Goal: Task Accomplishment & Management: Complete application form

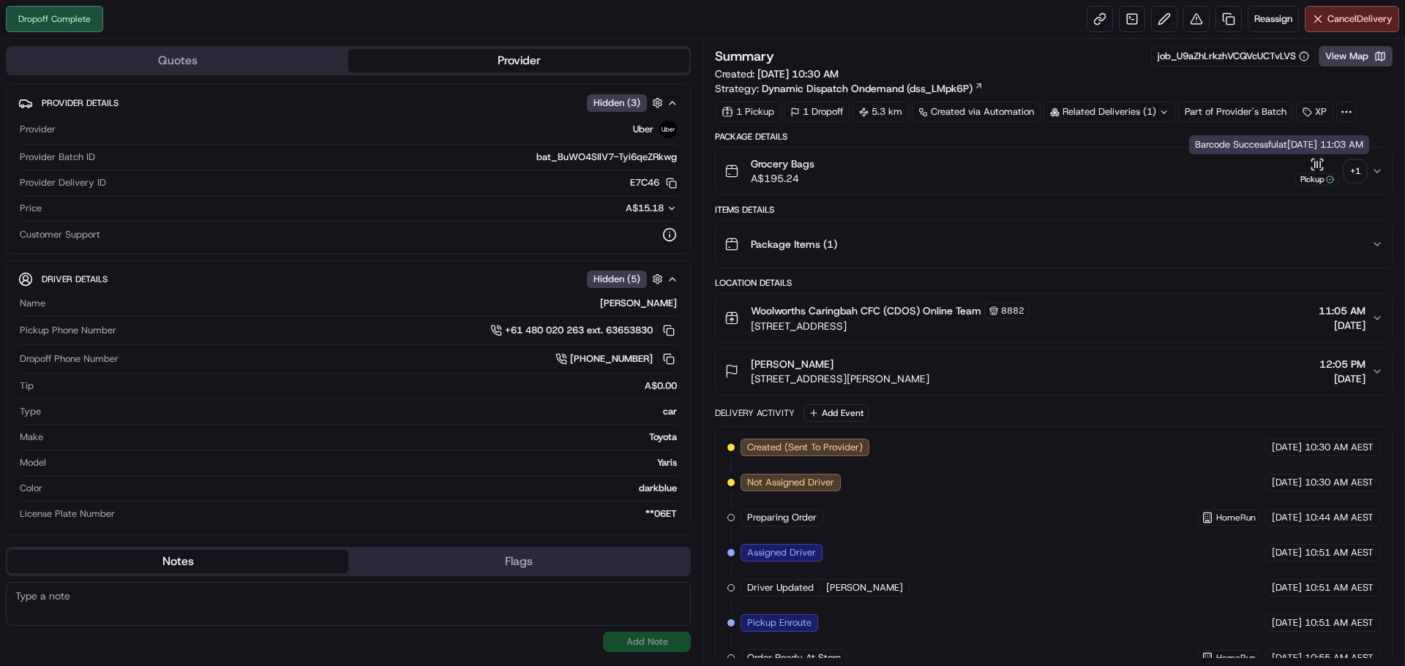
click at [1350, 161] on div "+ 1" at bounding box center [1355, 171] width 20 height 20
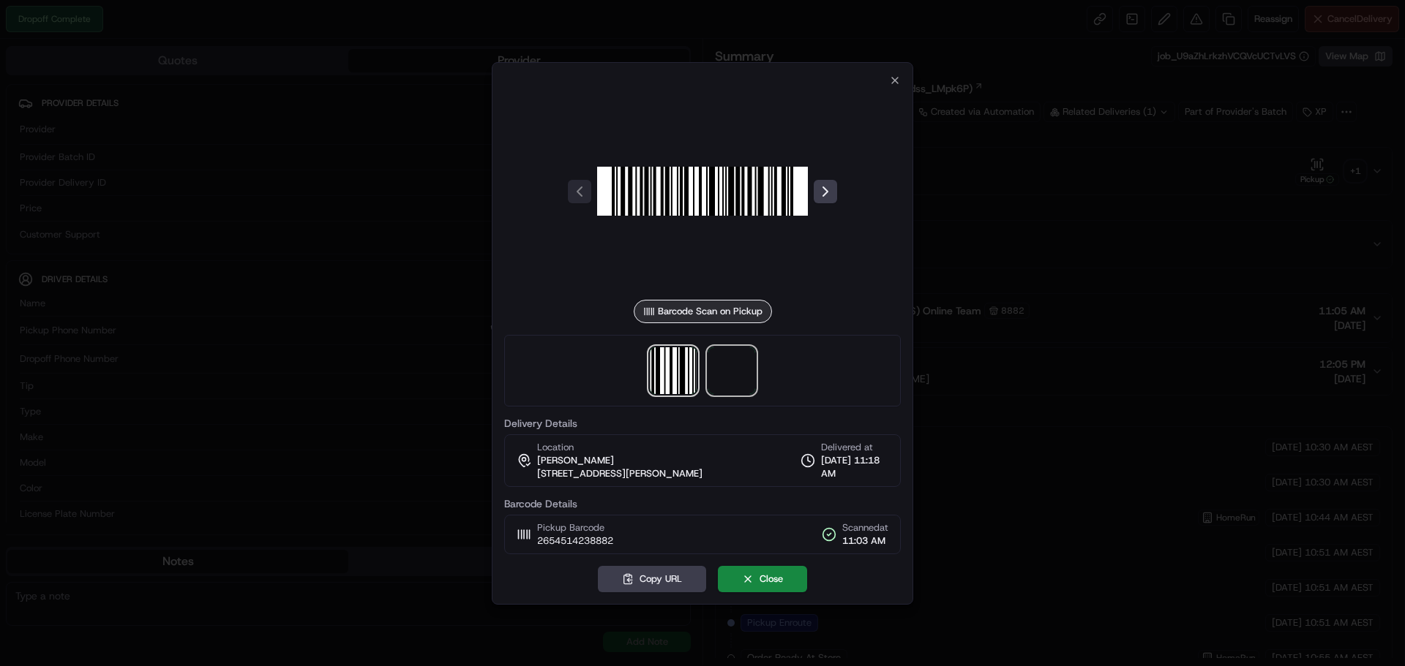
click at [715, 380] on span at bounding box center [731, 370] width 47 height 47
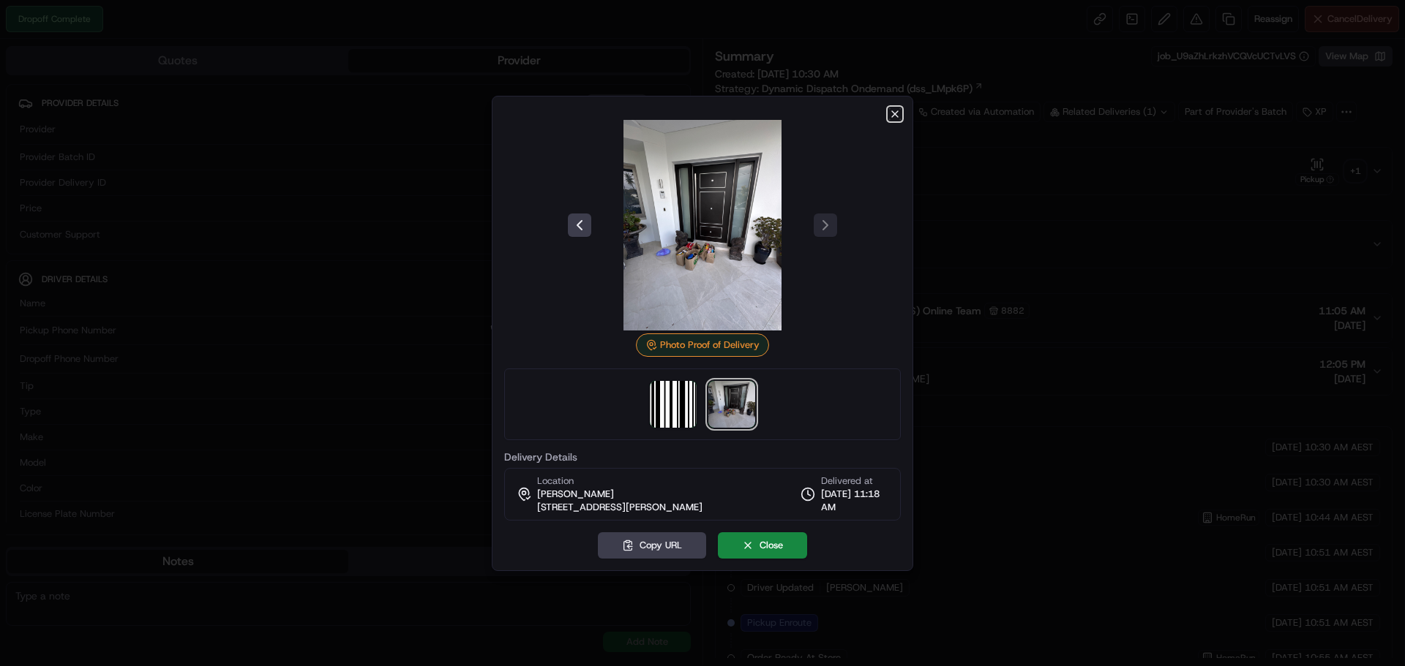
click at [892, 116] on icon "button" at bounding box center [895, 114] width 6 height 6
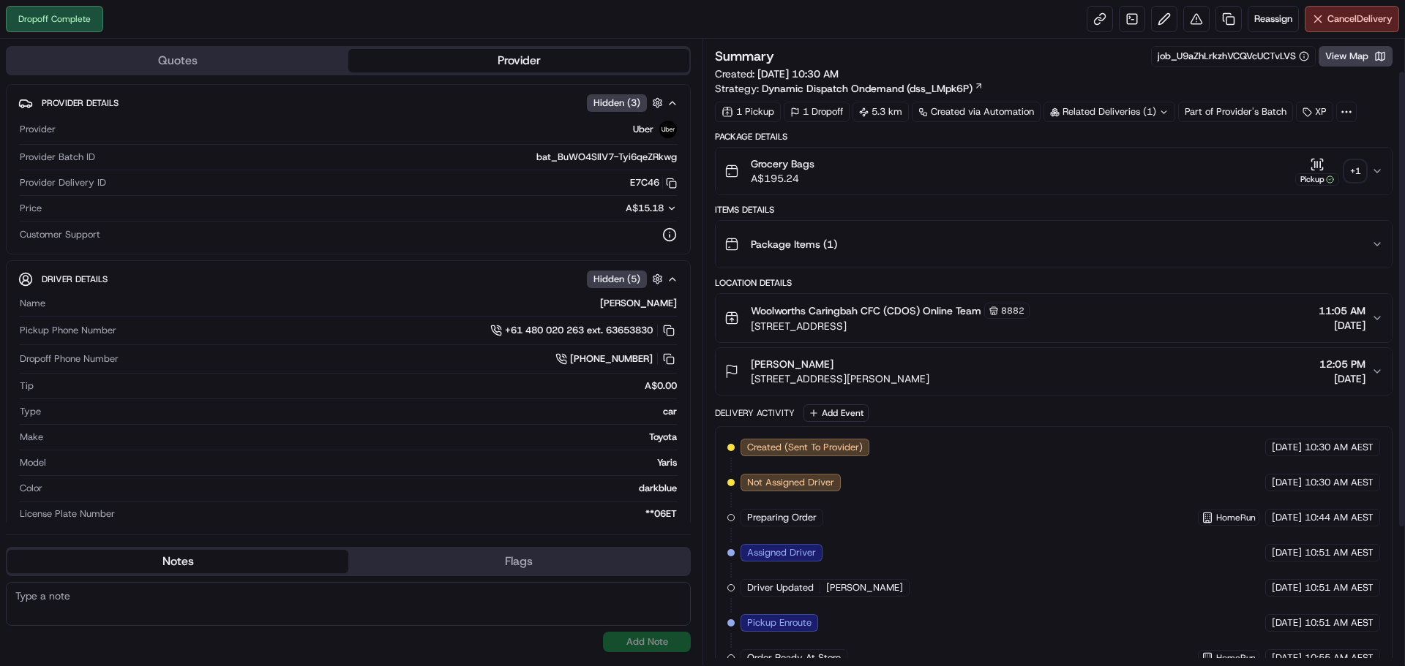
scroll to position [146, 0]
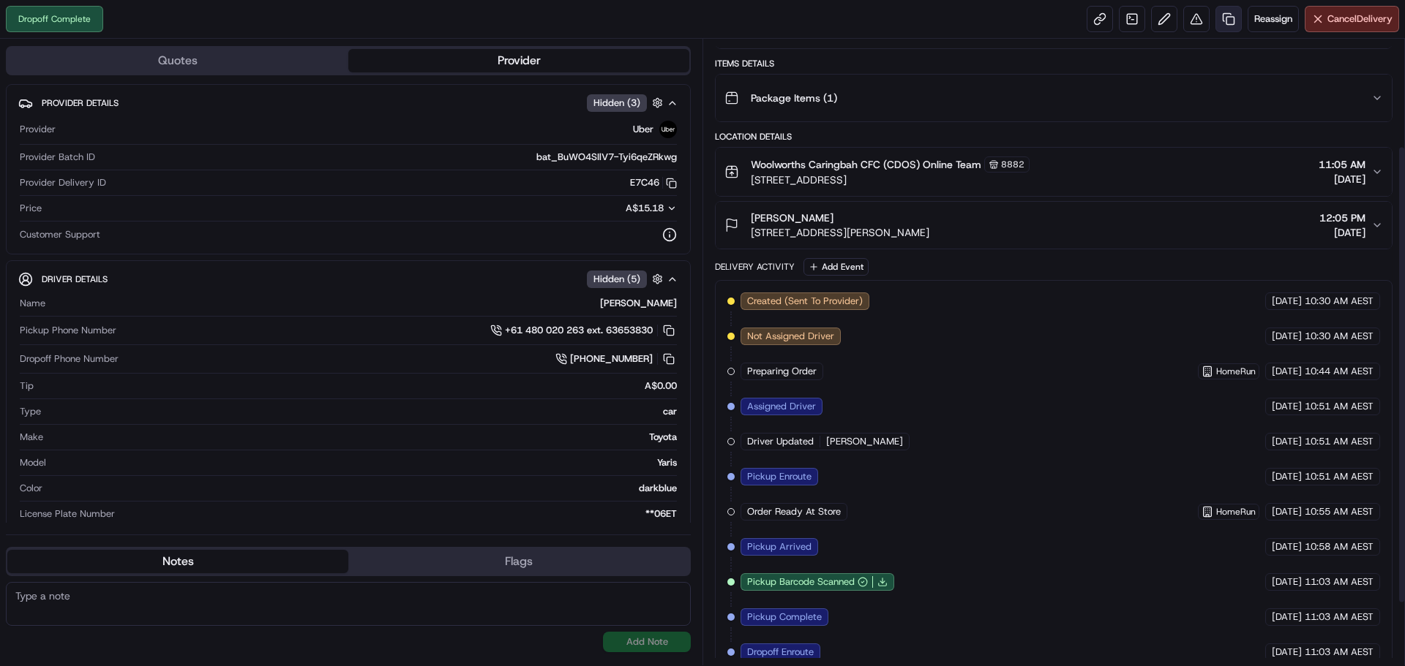
click at [1222, 20] on link at bounding box center [1228, 19] width 26 height 26
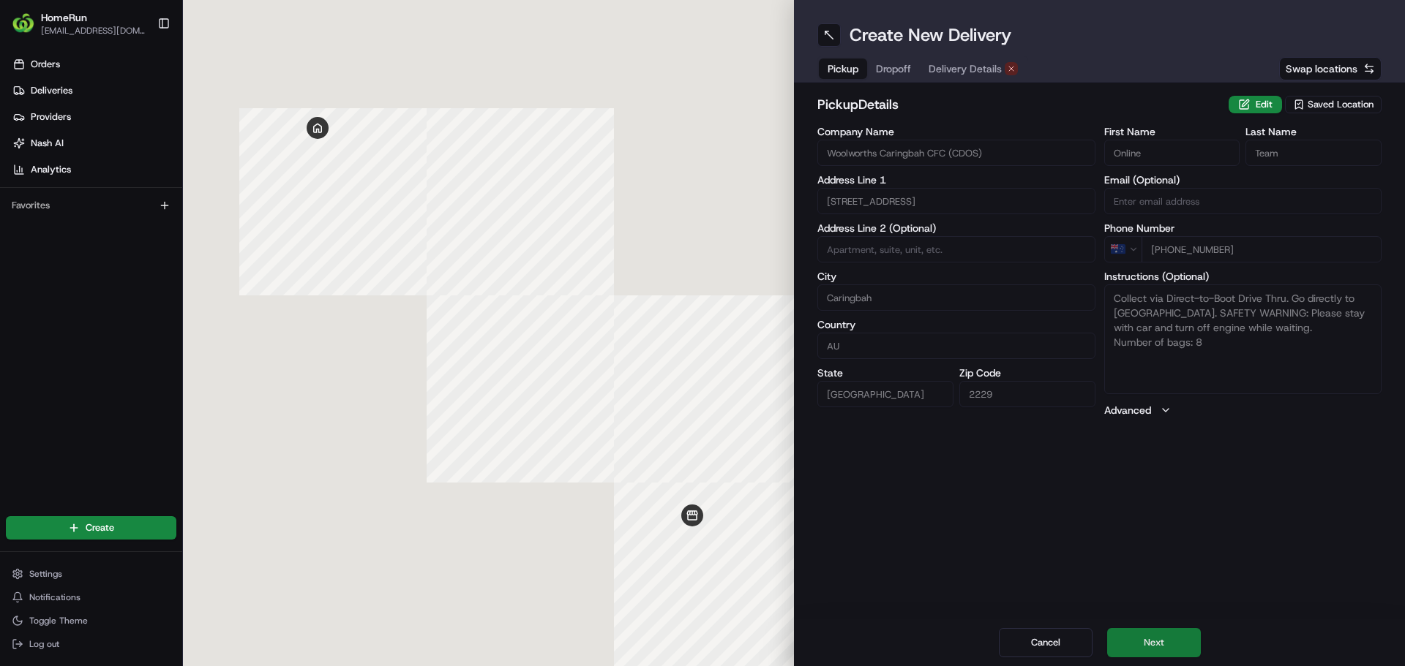
click at [1173, 645] on button "Next" at bounding box center [1154, 642] width 94 height 29
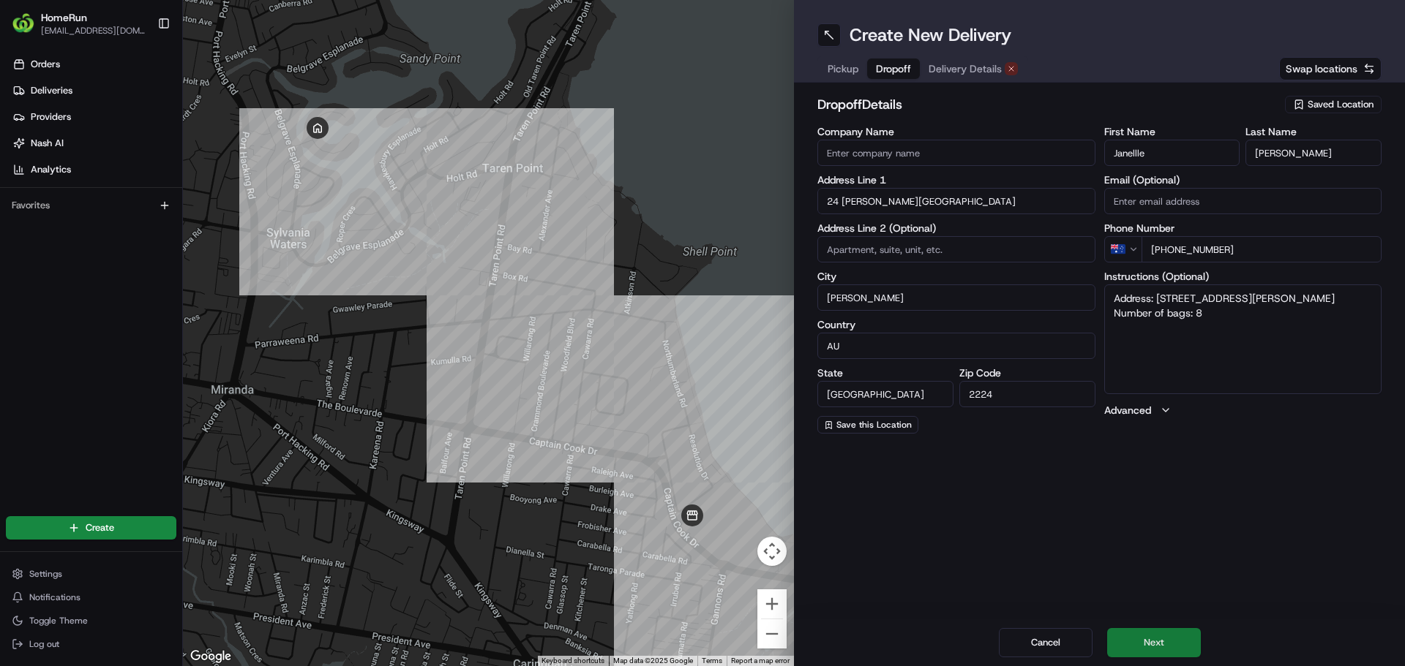
click at [1180, 647] on button "Next" at bounding box center [1154, 642] width 94 height 29
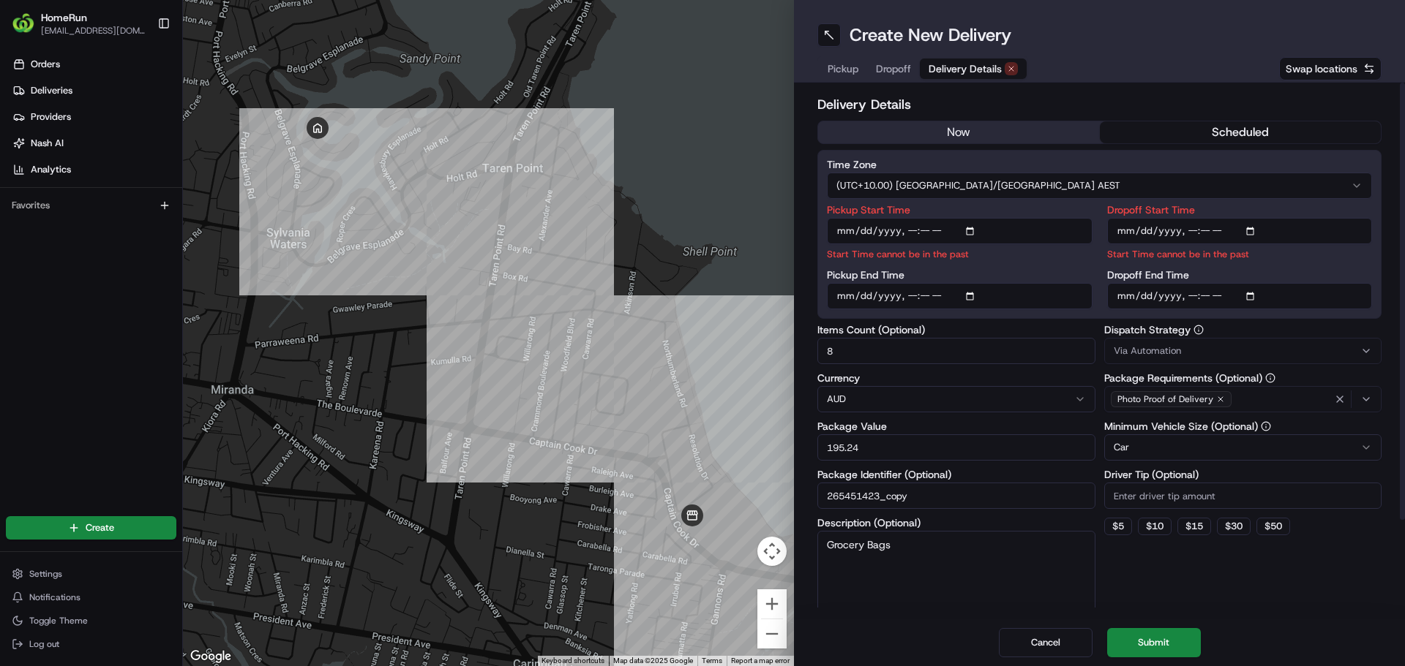
click at [966, 136] on button "now" at bounding box center [959, 132] width 282 height 22
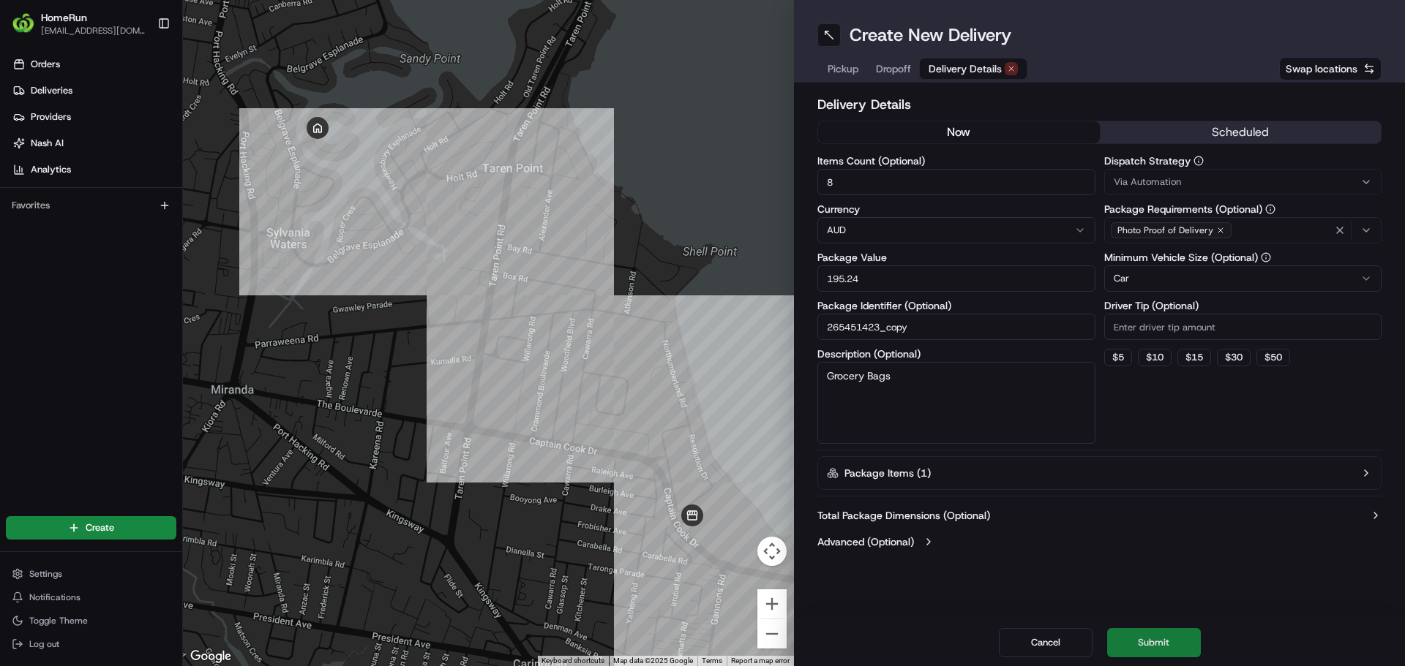
click at [1179, 644] on button "Submit" at bounding box center [1154, 642] width 94 height 29
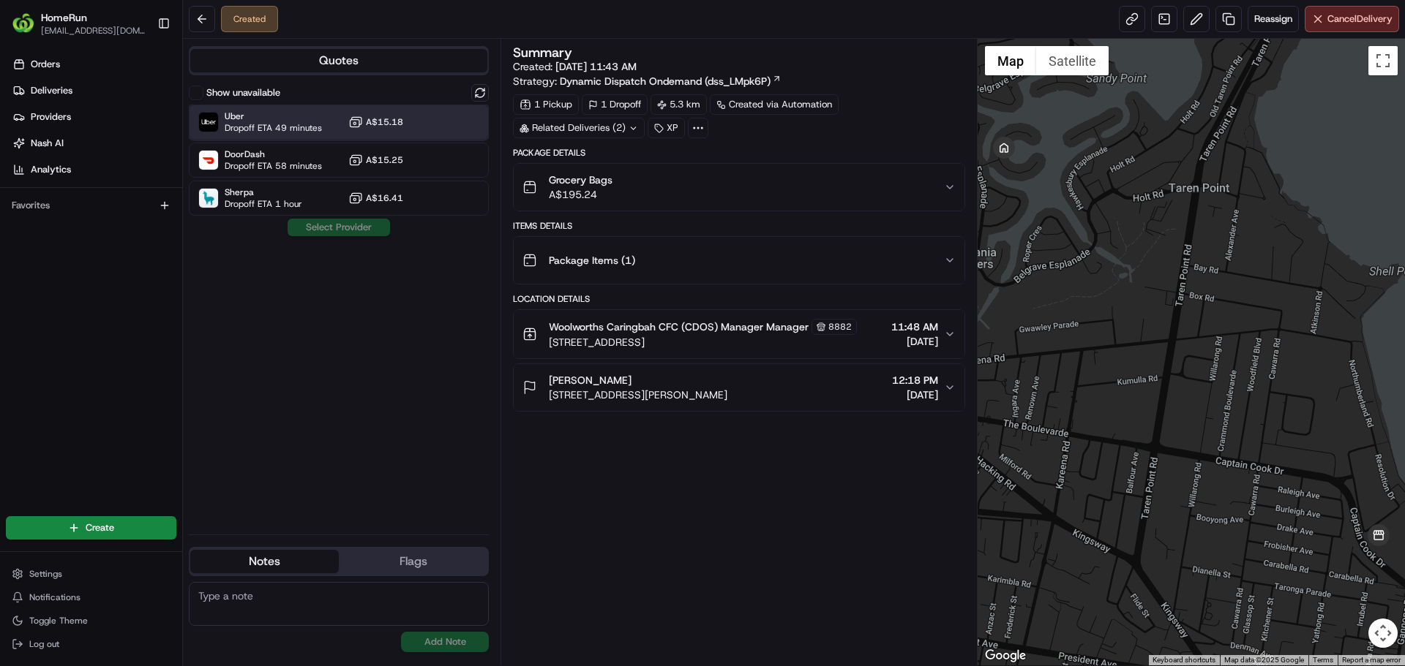
click at [288, 121] on span "Uber" at bounding box center [273, 116] width 97 height 12
click at [339, 228] on button "Assign Provider" at bounding box center [339, 228] width 104 height 18
